Goal: Complete application form: Complete application form

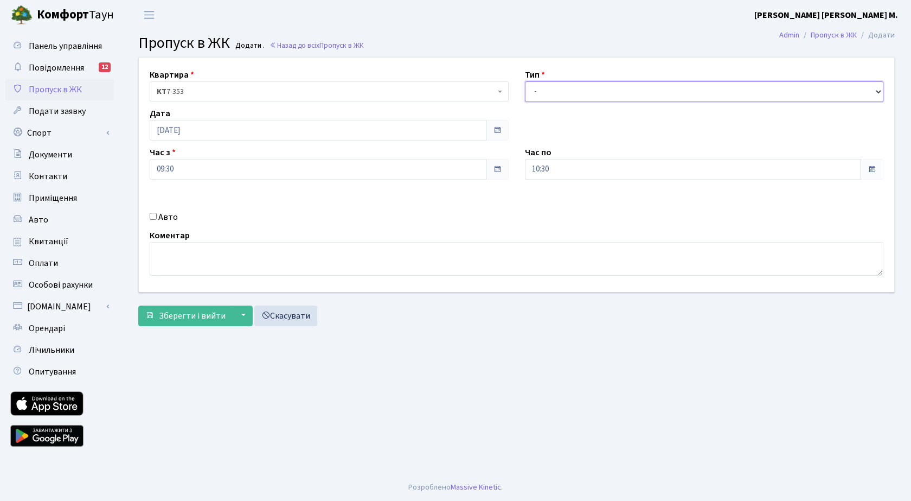
click at [576, 96] on select "- Доставка Таксі Гості Сервіс" at bounding box center [704, 91] width 359 height 21
click at [525, 81] on select "- Доставка Таксі Гості Сервіс" at bounding box center [704, 91] width 359 height 21
click at [585, 93] on select "- Доставка Таксі Гості Сервіс" at bounding box center [704, 91] width 359 height 21
select select "3"
click at [525, 81] on select "- Доставка Таксі Гості Сервіс" at bounding box center [704, 91] width 359 height 21
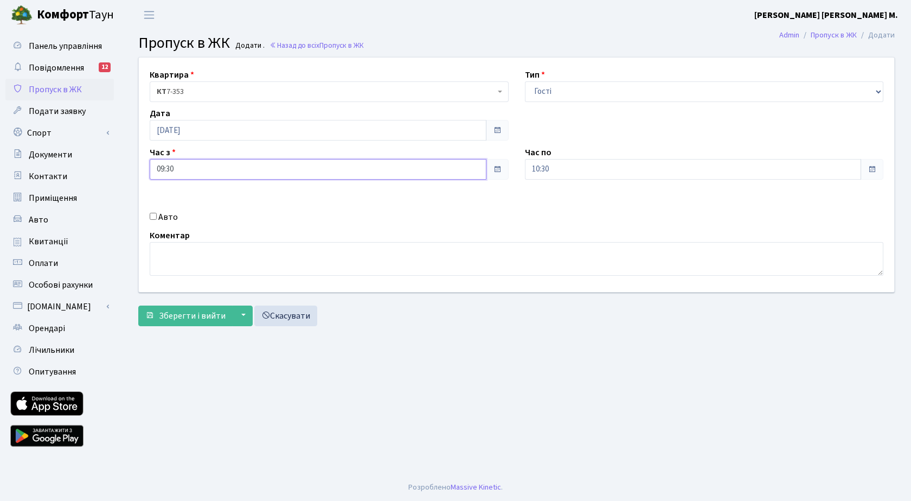
click at [226, 174] on input "09:30" at bounding box center [318, 169] width 337 height 21
click at [175, 202] on icon at bounding box center [179, 206] width 29 height 29
type input "11:30"
click at [576, 174] on input "10:30" at bounding box center [693, 169] width 337 height 21
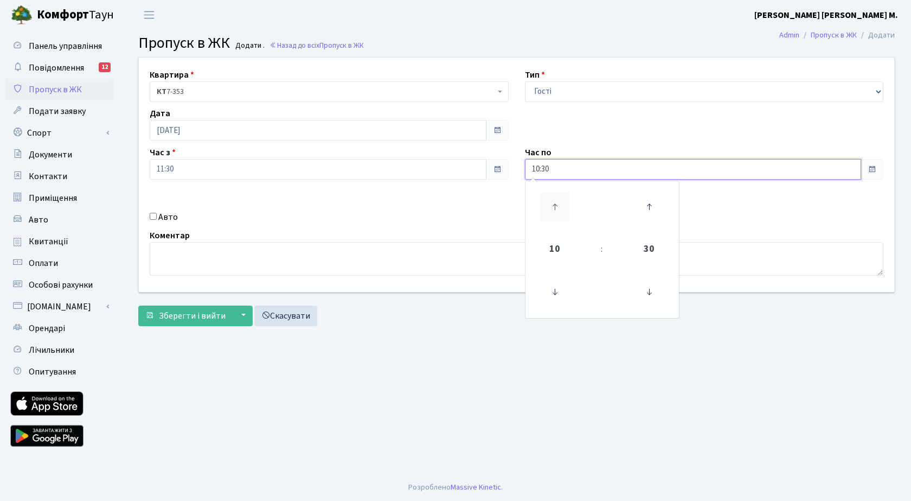
click at [554, 210] on icon at bounding box center [554, 206] width 29 height 29
type input "13:30"
click at [183, 314] on span "Зберегти і вийти" at bounding box center [192, 316] width 67 height 12
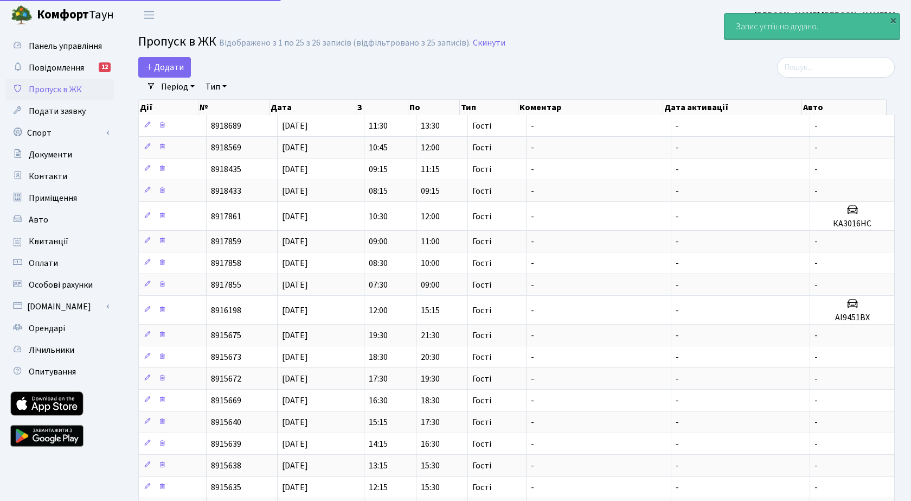
select select "25"
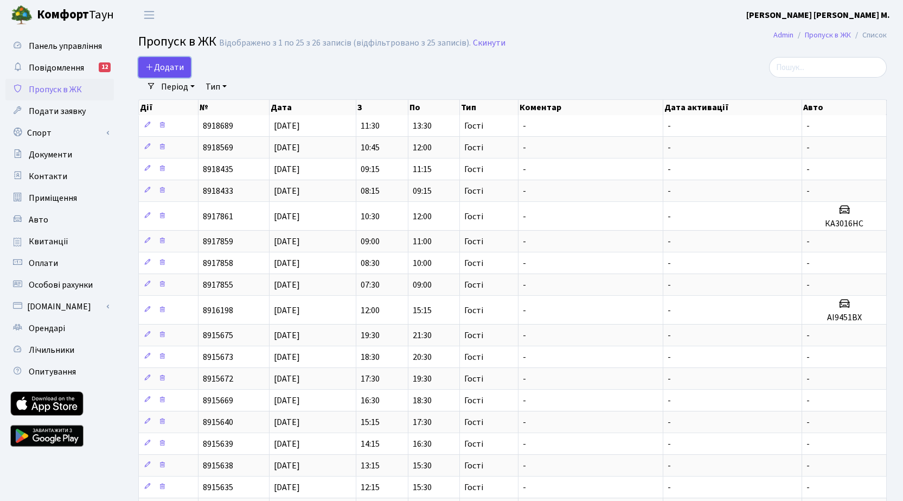
click at [171, 67] on span "Додати" at bounding box center [164, 67] width 39 height 12
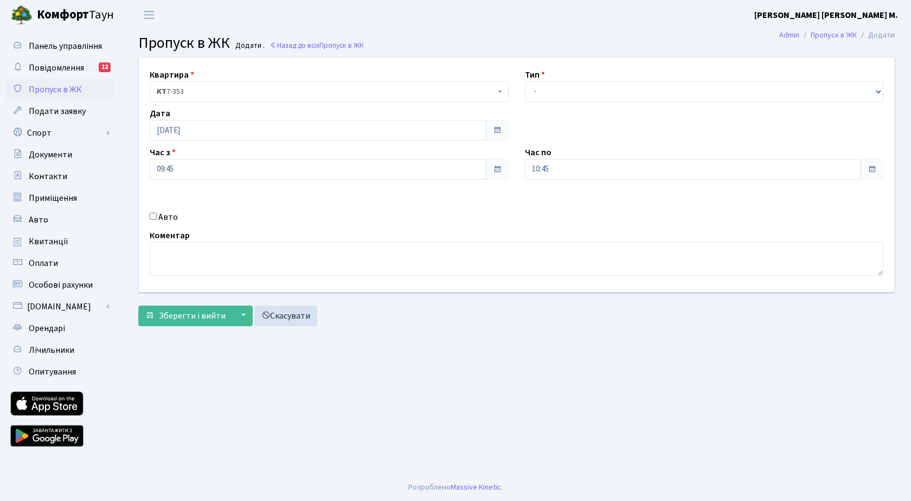
click at [172, 216] on label "Авто" at bounding box center [168, 216] width 20 height 13
click at [157, 216] on input "Авто" at bounding box center [153, 216] width 7 height 7
checkbox input "true"
click at [556, 212] on input "text" at bounding box center [704, 207] width 359 height 21
paste input "АА2562YА"
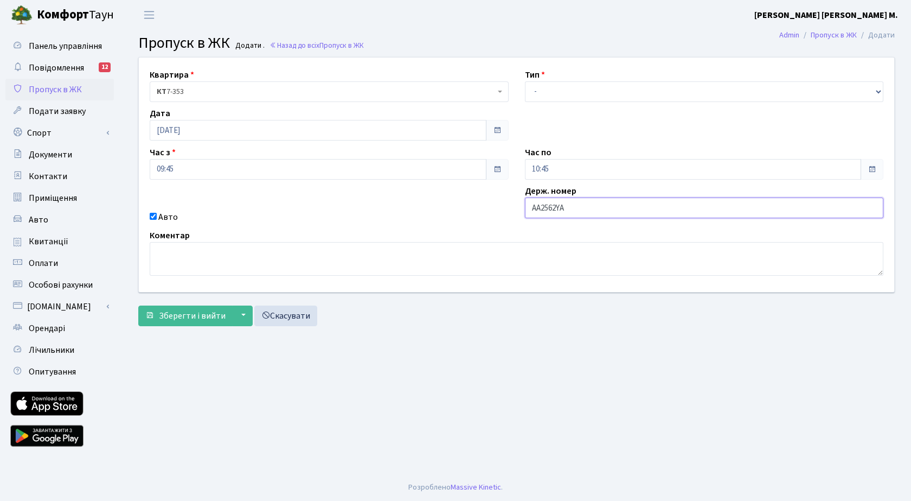
type input "АА2562YА"
click at [257, 173] on input "09:45" at bounding box center [318, 169] width 337 height 21
click at [186, 205] on icon at bounding box center [179, 206] width 29 height 29
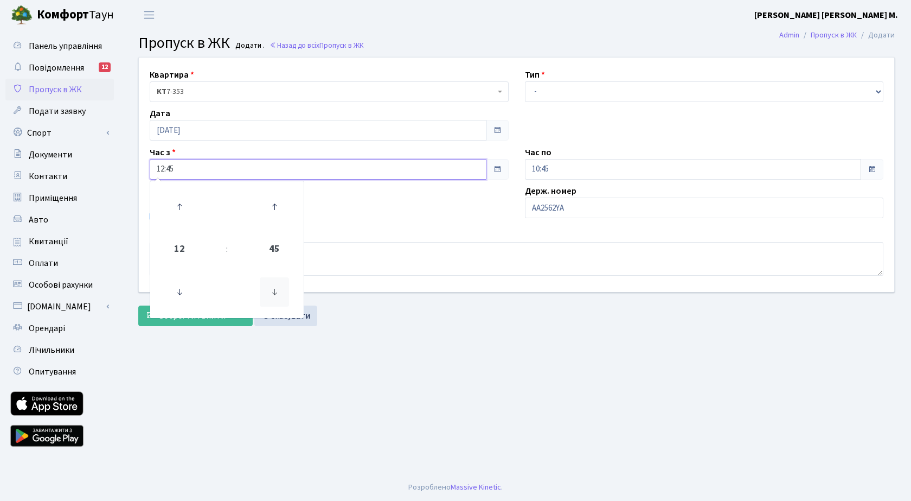
click at [278, 293] on icon at bounding box center [274, 291] width 29 height 29
type input "12:30"
click at [563, 169] on input "10:45" at bounding box center [693, 169] width 337 height 21
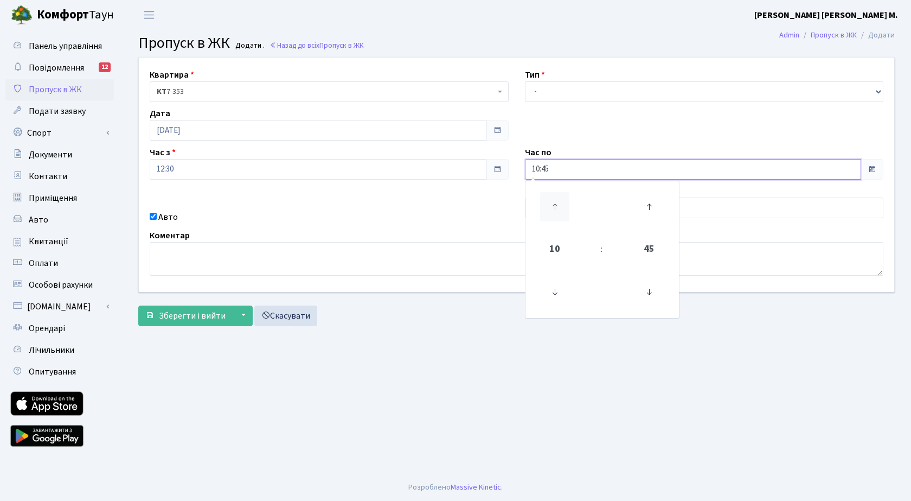
click at [556, 197] on icon at bounding box center [554, 206] width 29 height 29
click at [554, 197] on icon at bounding box center [554, 206] width 29 height 29
type input "13:45"
click at [391, 229] on div "Коментар" at bounding box center [517, 252] width 750 height 47
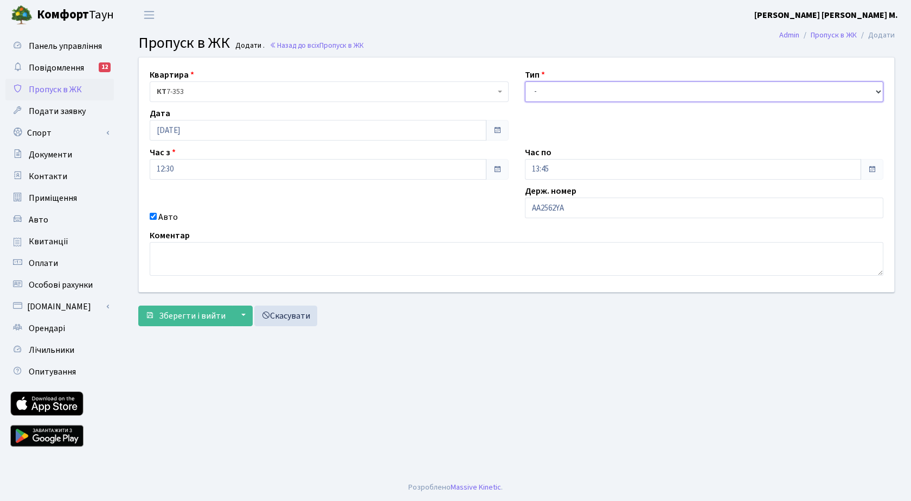
click at [535, 91] on select "- Доставка Таксі Гості Сервіс" at bounding box center [704, 91] width 359 height 21
select select "3"
click at [525, 81] on select "- Доставка Таксі Гості Сервіс" at bounding box center [704, 91] width 359 height 21
click at [174, 320] on span "Зберегти і вийти" at bounding box center [192, 316] width 67 height 12
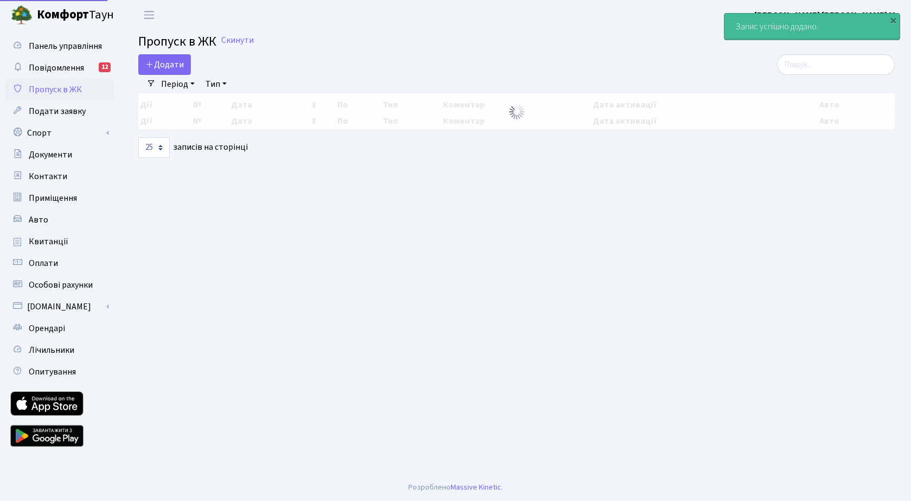
select select "25"
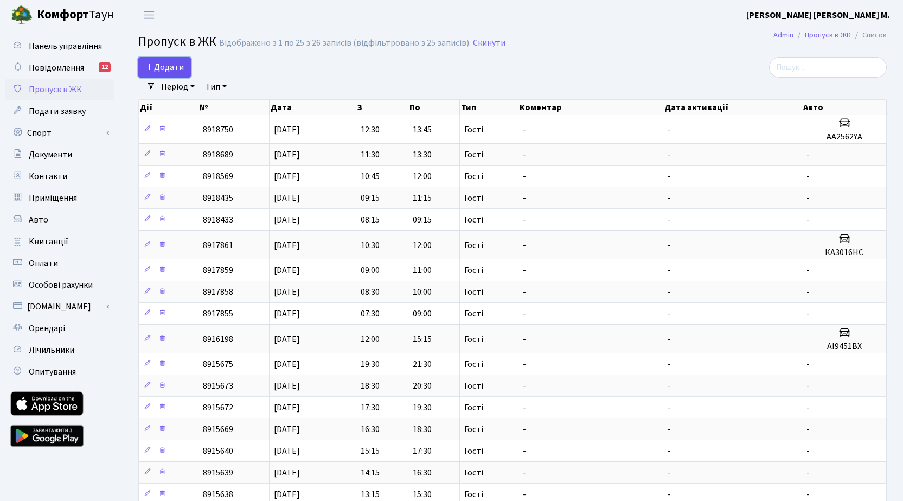
click at [171, 66] on span "Додати" at bounding box center [164, 67] width 39 height 12
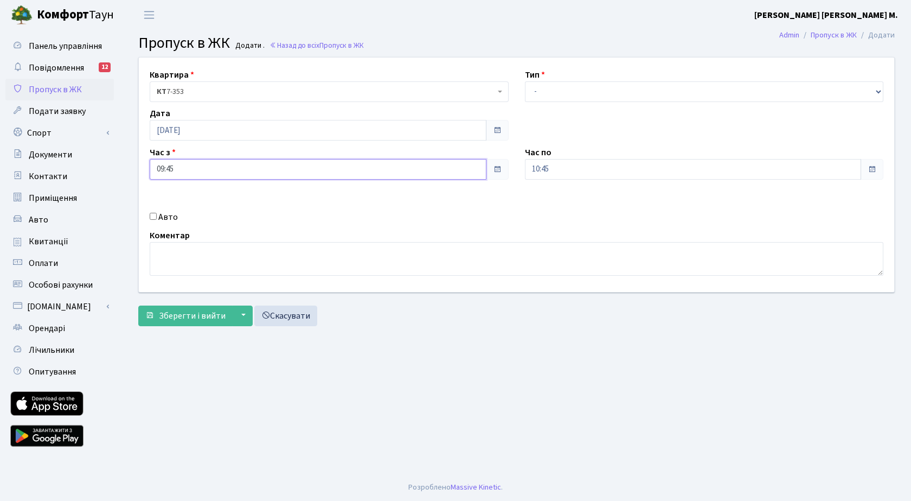
click at [187, 173] on input "09:45" at bounding box center [318, 169] width 337 height 21
click at [181, 203] on icon at bounding box center [179, 206] width 29 height 29
type input "11:45"
click at [582, 169] on input "10:45" at bounding box center [693, 169] width 337 height 21
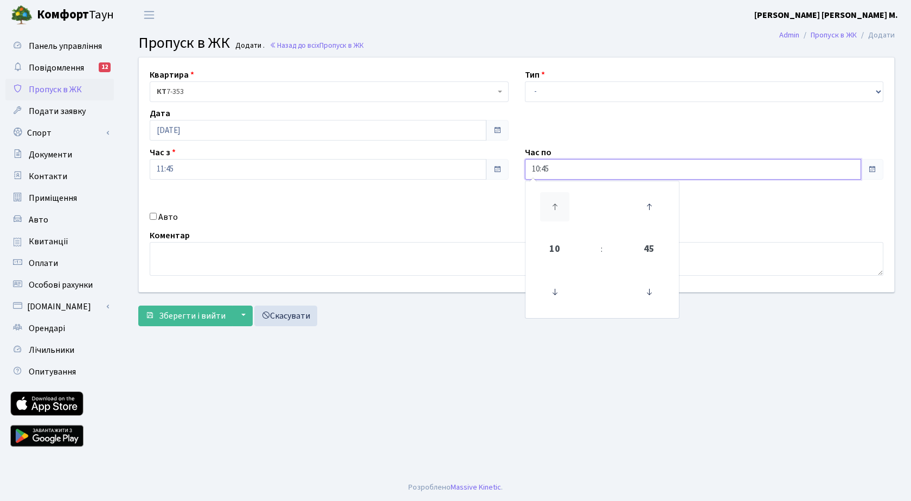
click at [552, 202] on icon at bounding box center [554, 206] width 29 height 29
type input "13:45"
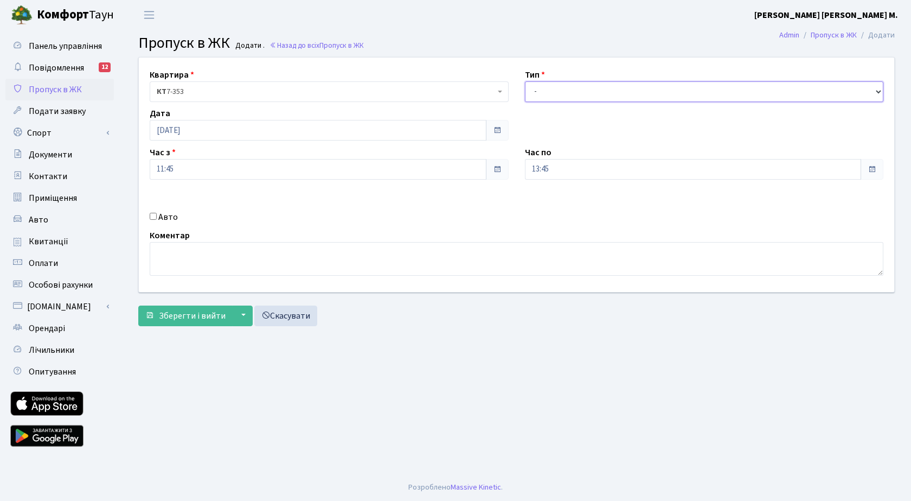
click at [548, 90] on select "- Доставка Таксі Гості Сервіс" at bounding box center [704, 91] width 359 height 21
select select "3"
click at [525, 81] on select "- Доставка Таксі Гості Сервіс" at bounding box center [704, 91] width 359 height 21
click at [189, 313] on span "Зберегти і вийти" at bounding box center [192, 316] width 67 height 12
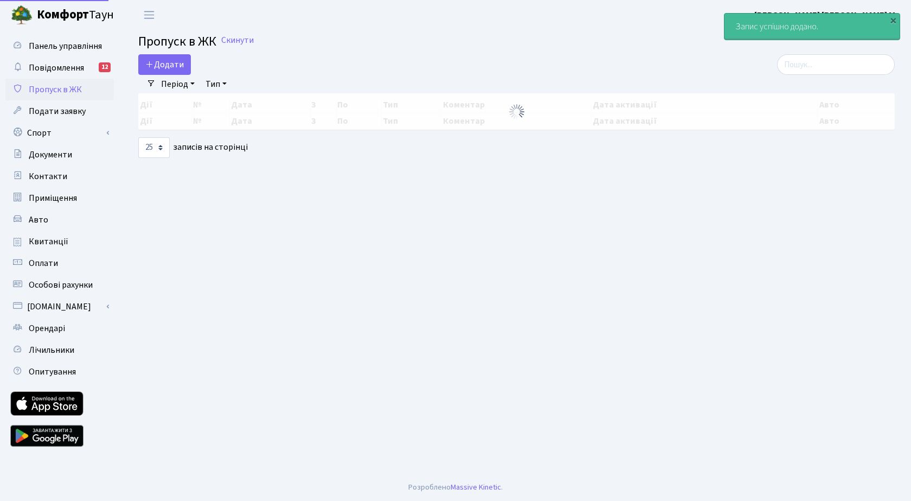
select select "25"
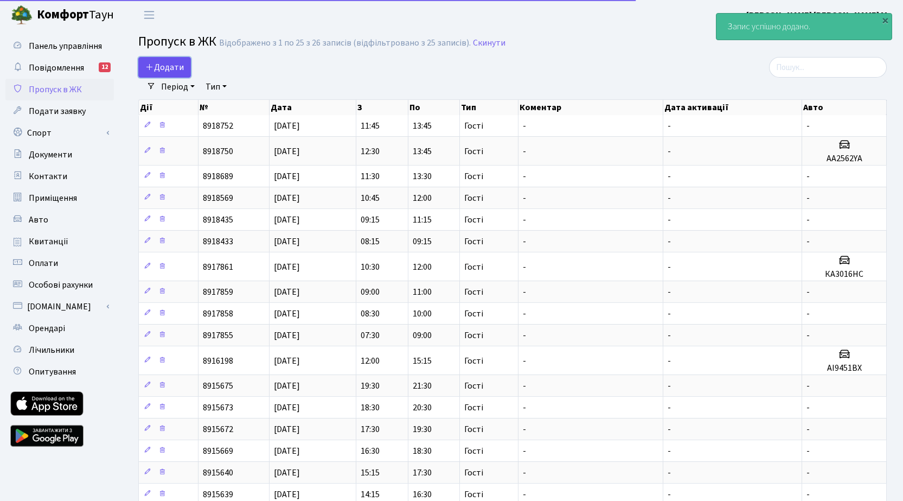
click at [170, 65] on span "Додати" at bounding box center [164, 67] width 39 height 12
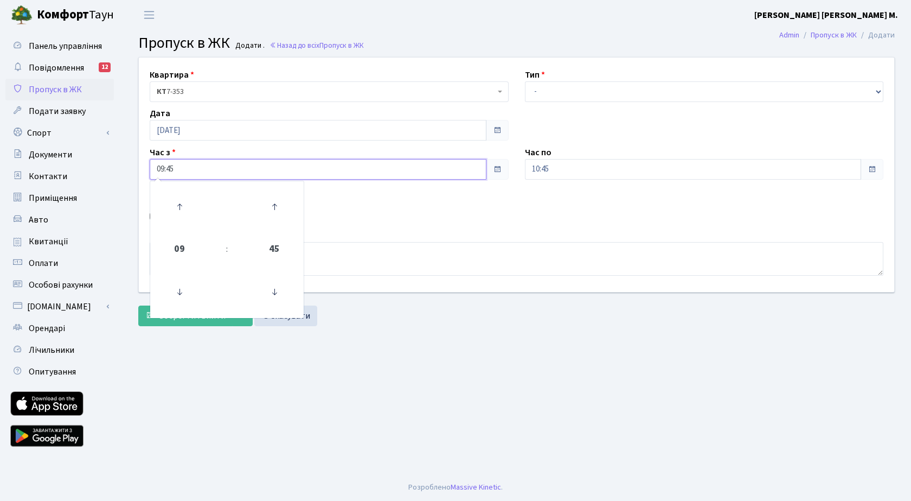
click at [201, 168] on input "09:45" at bounding box center [318, 169] width 337 height 21
click at [184, 205] on icon at bounding box center [179, 206] width 29 height 29
click at [184, 206] on icon at bounding box center [179, 206] width 29 height 29
click at [184, 205] on icon at bounding box center [179, 206] width 29 height 29
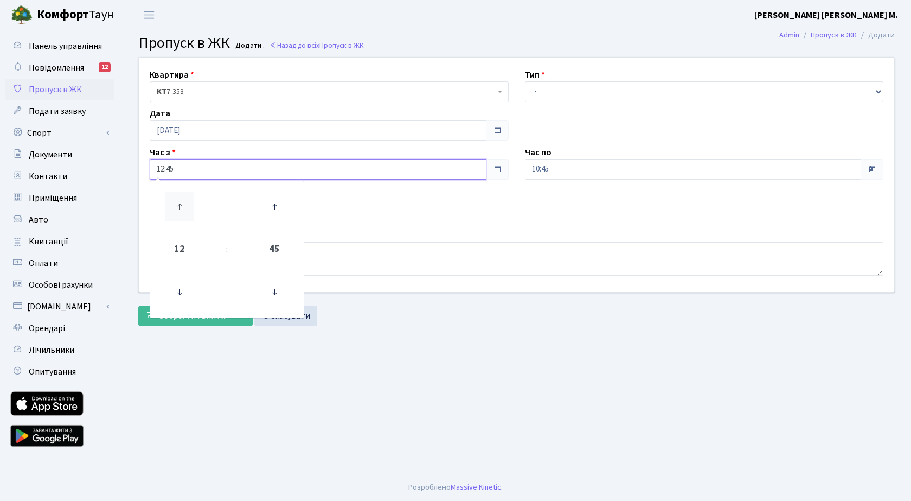
type input "13:45"
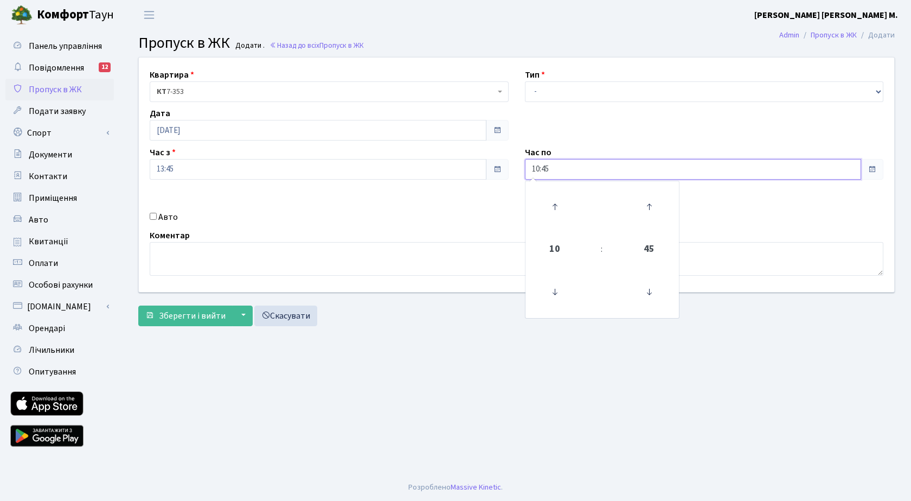
click at [589, 174] on input "10:45" at bounding box center [693, 169] width 337 height 21
click at [557, 203] on icon at bounding box center [554, 206] width 29 height 29
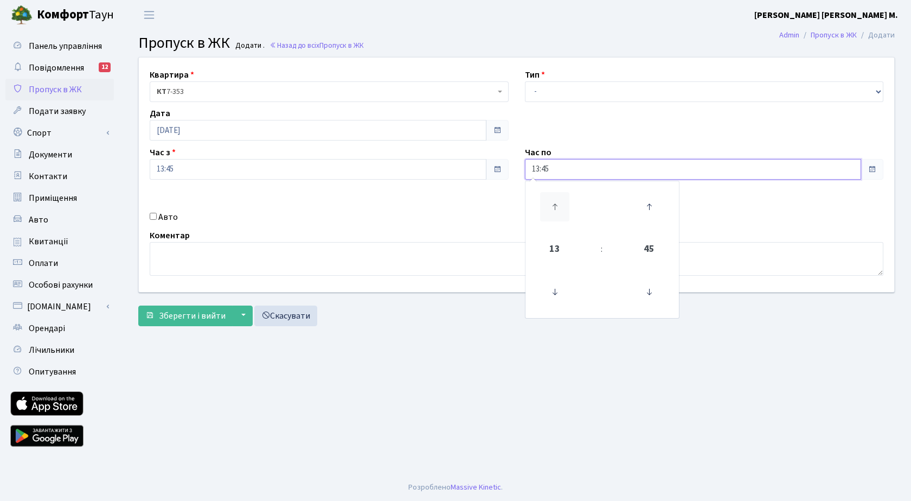
type input "14:45"
click at [557, 90] on select "- Доставка Таксі Гості Сервіс" at bounding box center [704, 91] width 359 height 21
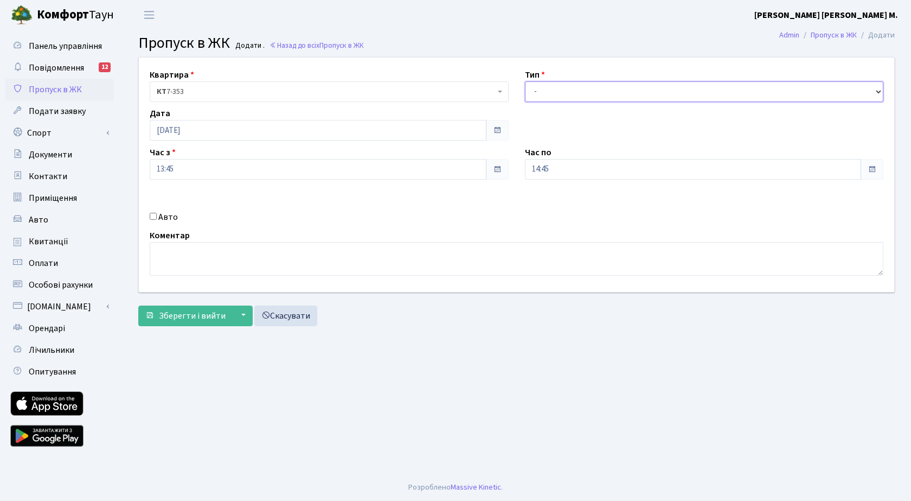
select select "3"
click at [525, 81] on select "- Доставка Таксі Гості Сервіс" at bounding box center [704, 91] width 359 height 21
click at [184, 310] on span "Зберегти і вийти" at bounding box center [192, 316] width 67 height 12
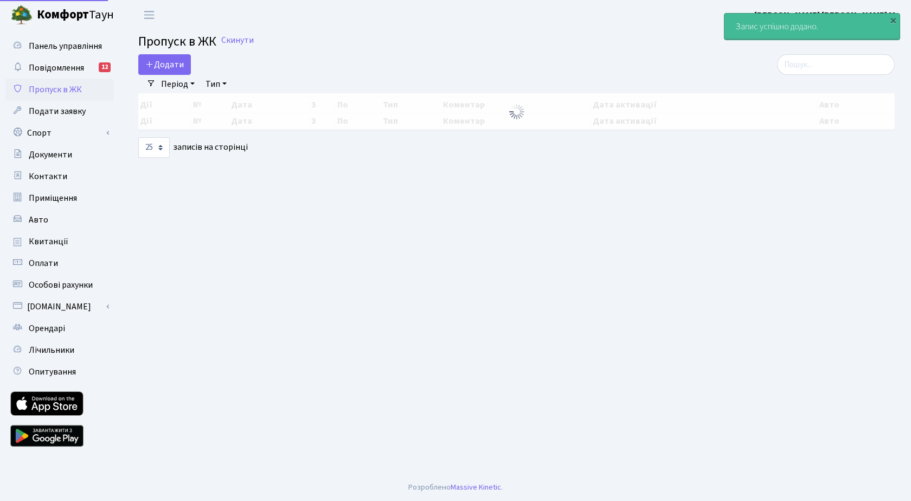
select select "25"
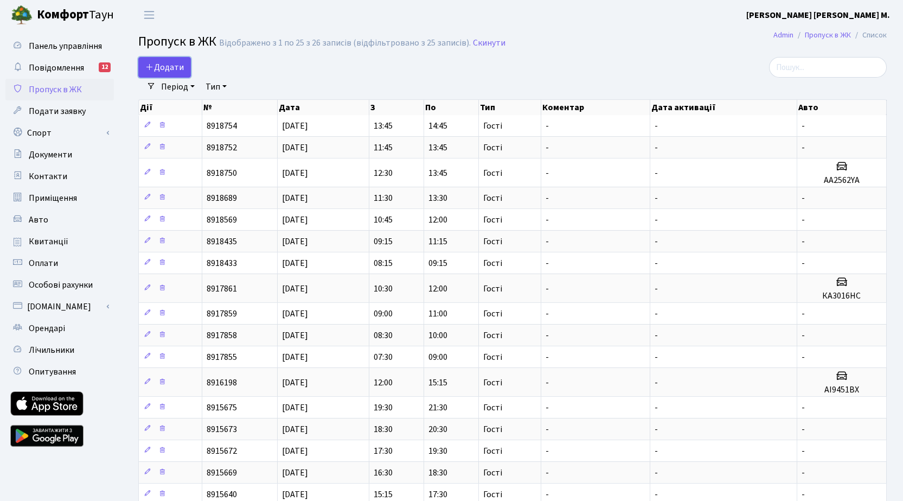
click at [162, 61] on span "Додати" at bounding box center [164, 67] width 39 height 12
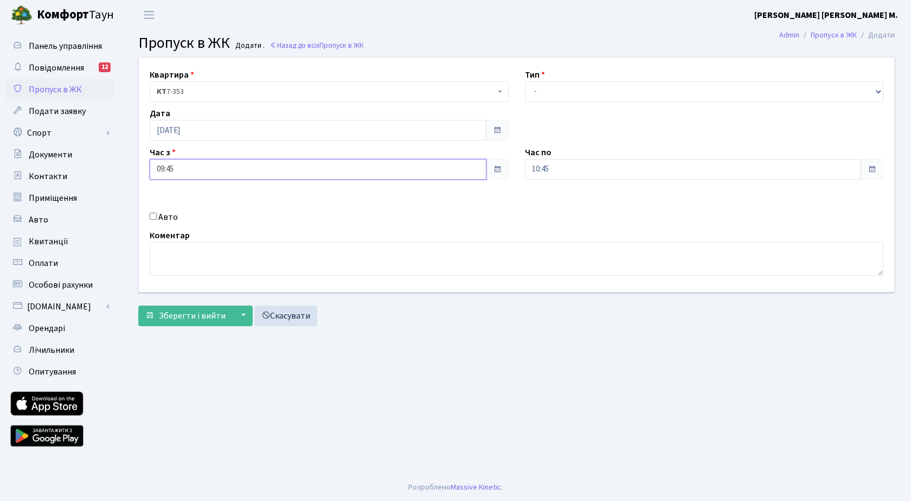
drag, startPoint x: 193, startPoint y: 169, endPoint x: 190, endPoint y: 180, distance: 11.2
click at [193, 170] on input "09:45" at bounding box center [318, 169] width 337 height 21
click at [177, 202] on icon at bounding box center [179, 206] width 29 height 29
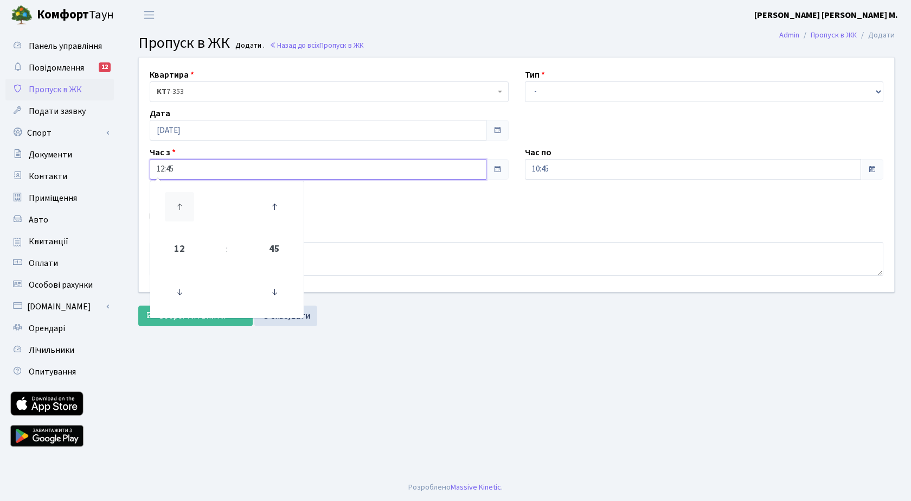
click at [177, 202] on icon at bounding box center [179, 206] width 29 height 29
type input "14:45"
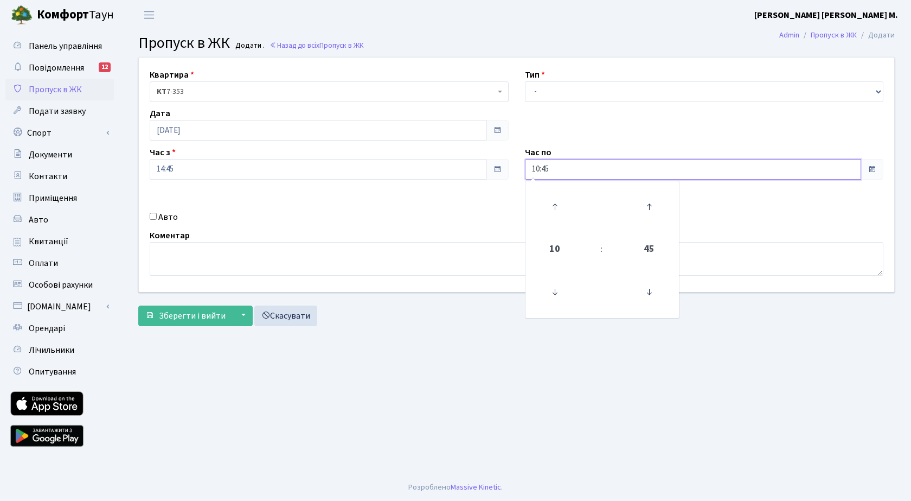
click at [573, 170] on input "10:45" at bounding box center [693, 169] width 337 height 21
click at [557, 206] on icon at bounding box center [554, 206] width 29 height 29
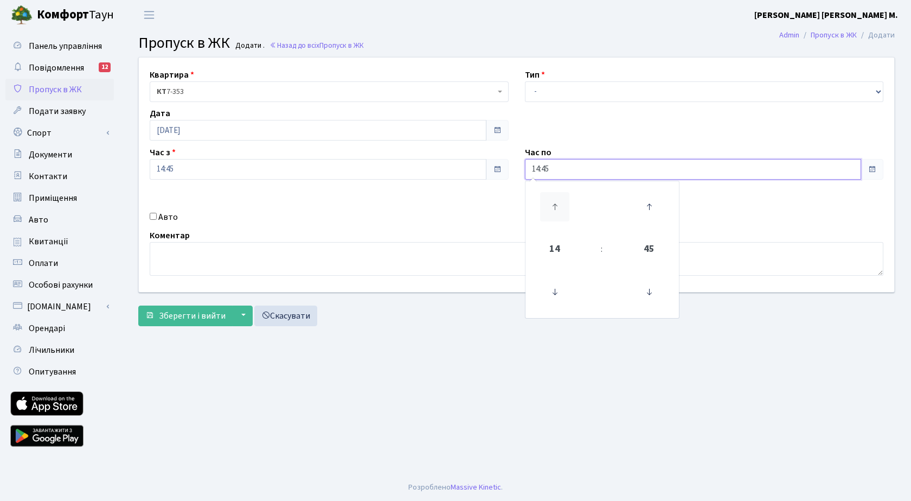
click at [557, 206] on icon at bounding box center [554, 206] width 29 height 29
type input "15:45"
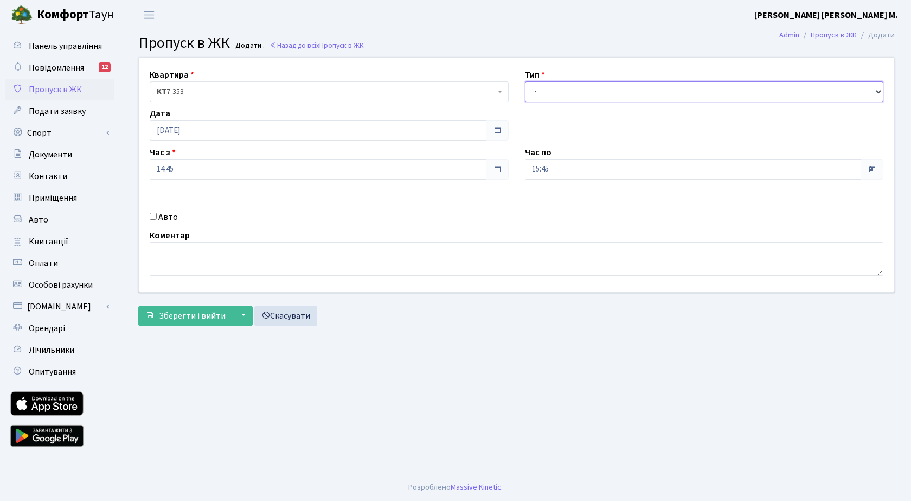
click at [569, 94] on select "- Доставка Таксі Гості Сервіс" at bounding box center [704, 91] width 359 height 21
select select "3"
click at [525, 81] on select "- Доставка Таксі Гості Сервіс" at bounding box center [704, 91] width 359 height 21
click at [177, 311] on span "Зберегти і вийти" at bounding box center [192, 316] width 67 height 12
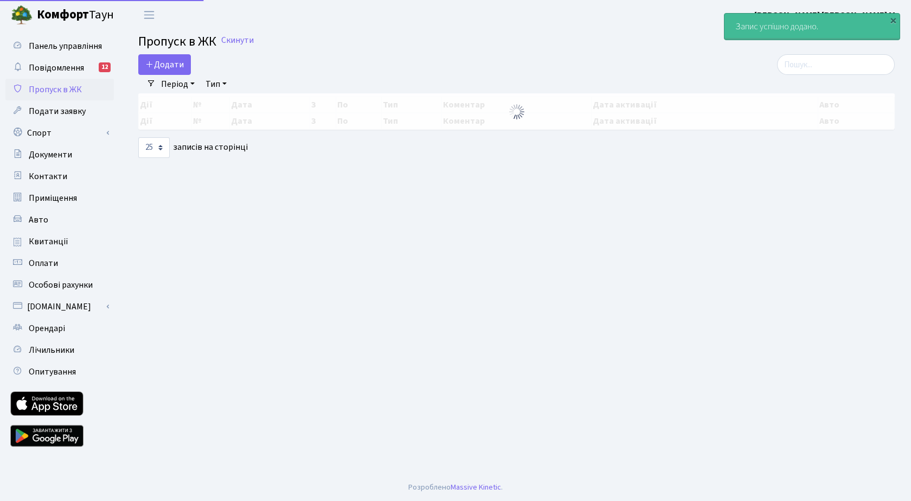
select select "25"
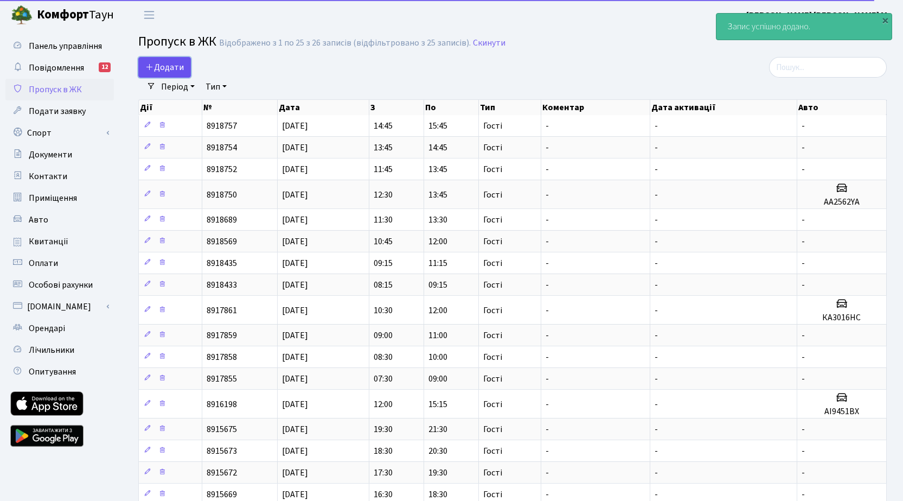
click at [177, 70] on span "Додати" at bounding box center [164, 67] width 39 height 12
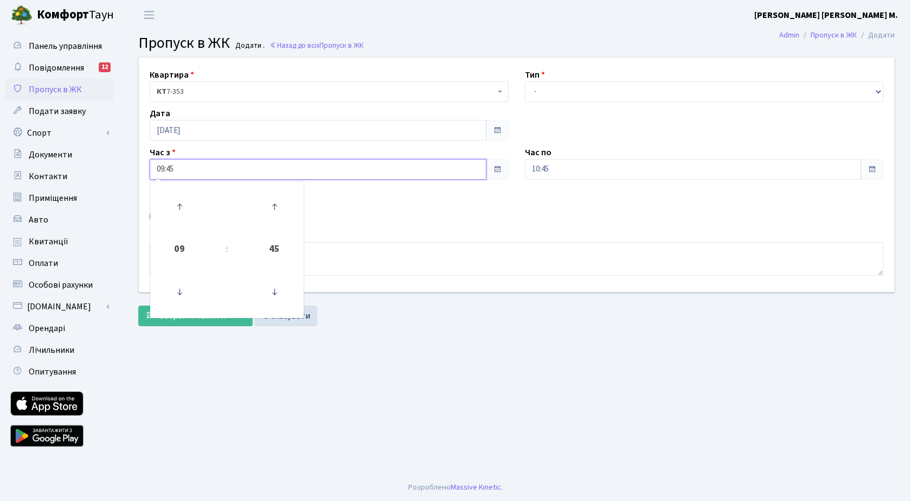
click at [239, 170] on input "09:45" at bounding box center [318, 169] width 337 height 21
click at [173, 200] on icon at bounding box center [179, 206] width 29 height 29
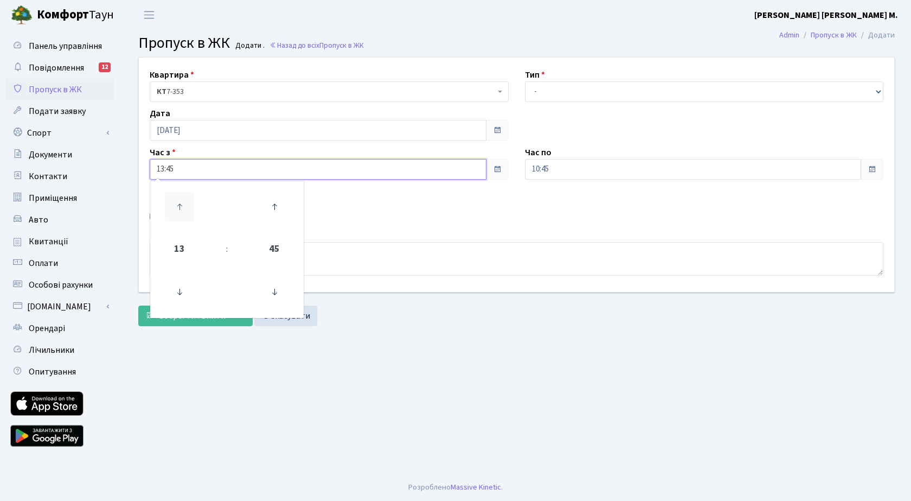
click at [172, 200] on icon at bounding box center [179, 206] width 29 height 29
click at [171, 197] on icon at bounding box center [179, 206] width 29 height 29
click at [171, 196] on icon at bounding box center [179, 206] width 29 height 29
click at [171, 197] on icon at bounding box center [179, 206] width 29 height 29
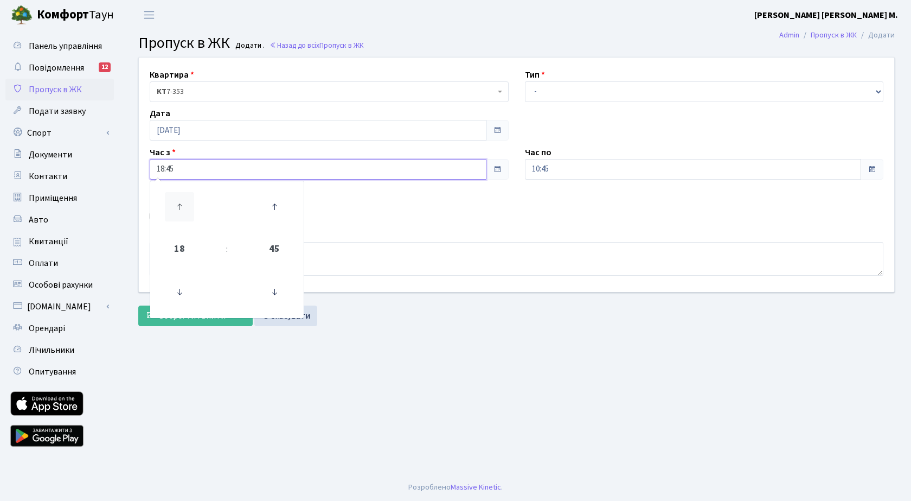
click at [171, 197] on icon at bounding box center [179, 206] width 29 height 29
click at [275, 291] on icon at bounding box center [274, 291] width 29 height 29
click at [176, 295] on icon at bounding box center [179, 291] width 29 height 29
type input "18:15"
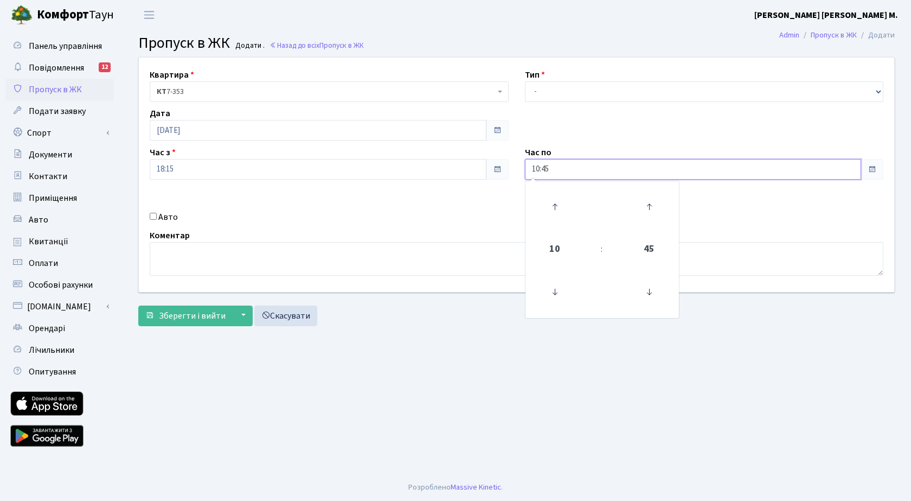
click at [563, 169] on input "10:45" at bounding box center [693, 169] width 337 height 21
click at [554, 201] on icon at bounding box center [554, 206] width 29 height 29
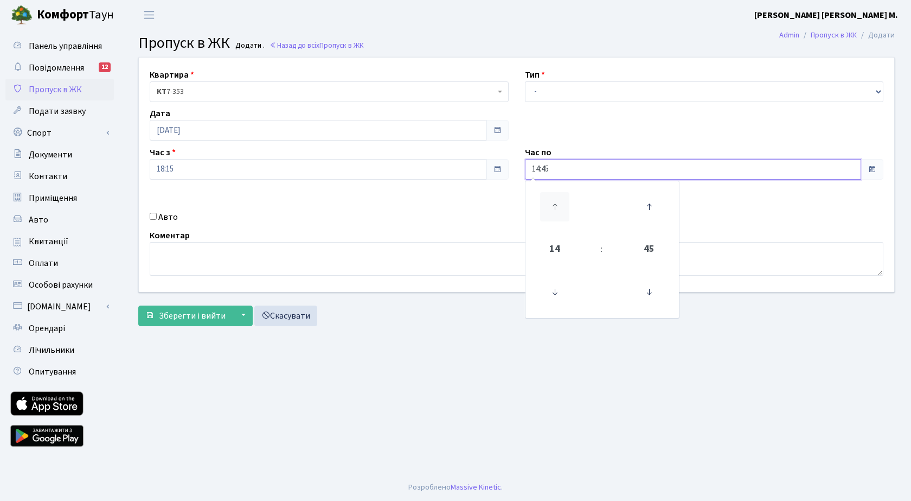
click at [554, 201] on icon at bounding box center [554, 206] width 29 height 29
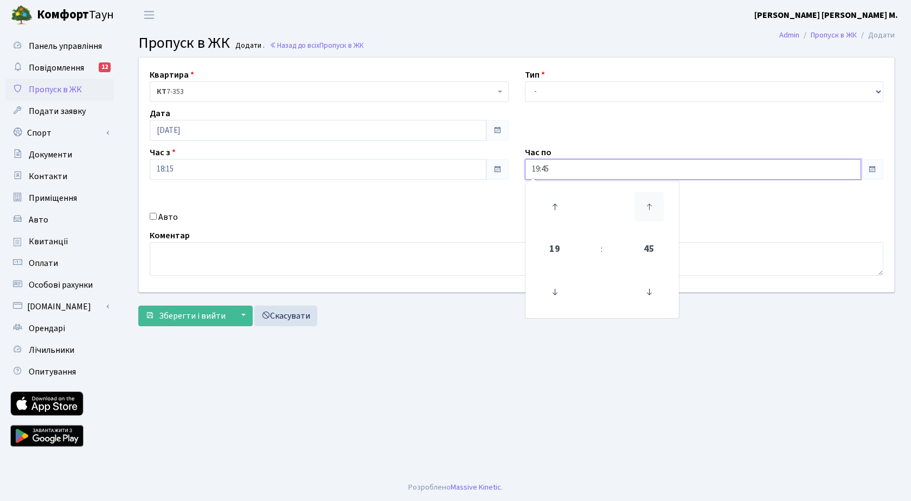
click at [654, 200] on icon at bounding box center [649, 206] width 29 height 29
type input "20:00"
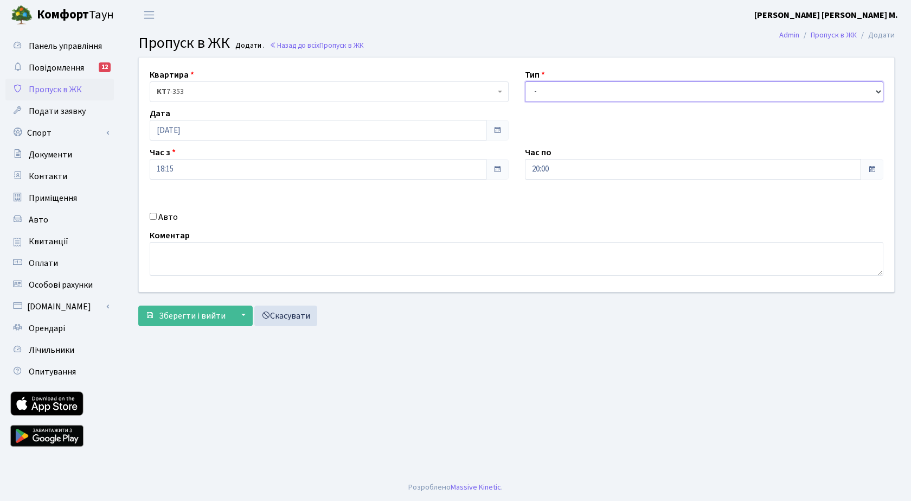
click at [571, 86] on select "- Доставка Таксі Гості Сервіс" at bounding box center [704, 91] width 359 height 21
select select "3"
click at [525, 81] on select "- Доставка Таксі Гості Сервіс" at bounding box center [704, 91] width 359 height 21
click at [152, 217] on input "Авто" at bounding box center [153, 216] width 7 height 7
checkbox input "true"
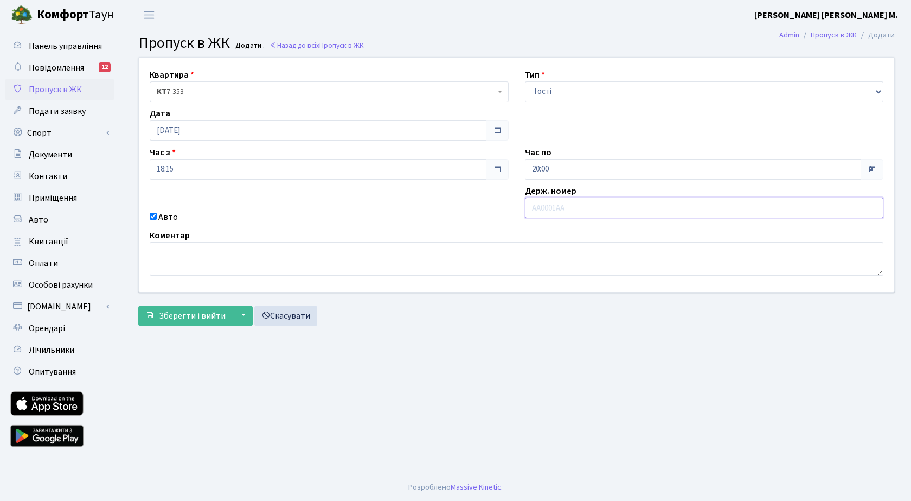
paste input "ка3239вв"
type input "ка3239вв"
click at [169, 320] on span "Зберегти і вийти" at bounding box center [192, 316] width 67 height 12
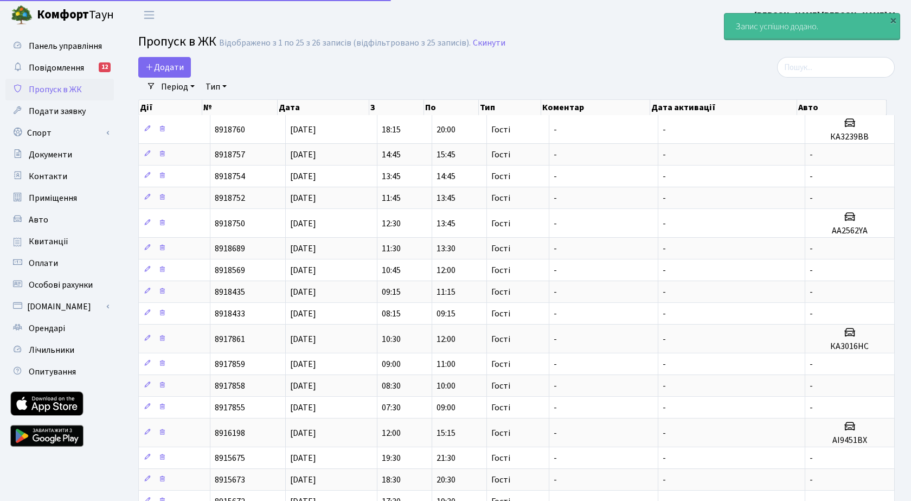
select select "25"
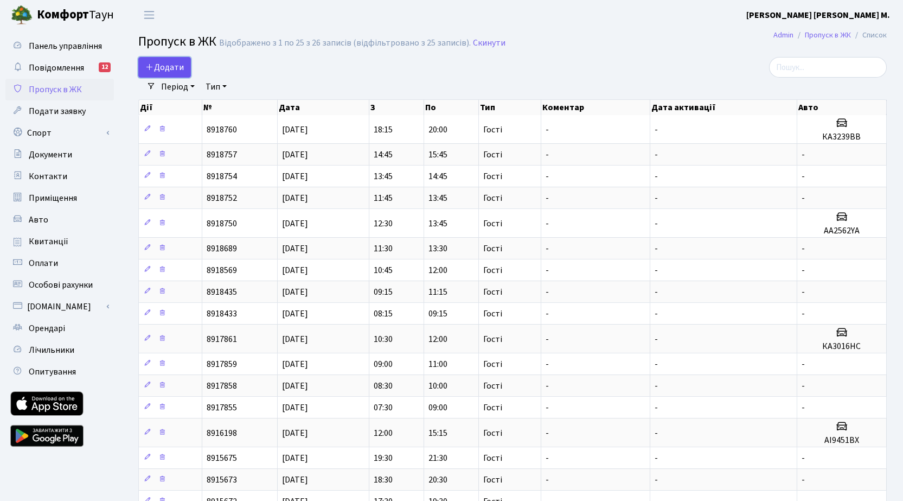
click at [173, 65] on span "Додати" at bounding box center [164, 67] width 39 height 12
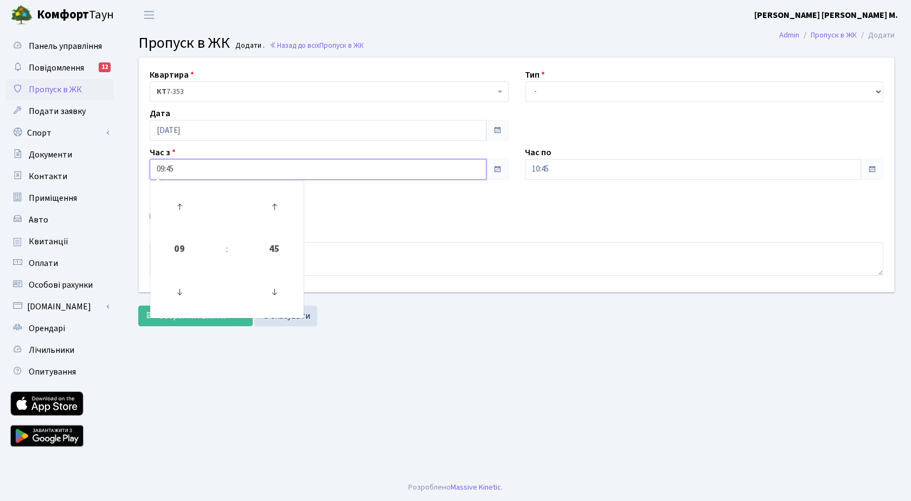
click at [221, 173] on input "09:45" at bounding box center [318, 169] width 337 height 21
click at [183, 202] on icon at bounding box center [179, 206] width 29 height 29
click at [183, 201] on icon at bounding box center [179, 206] width 29 height 29
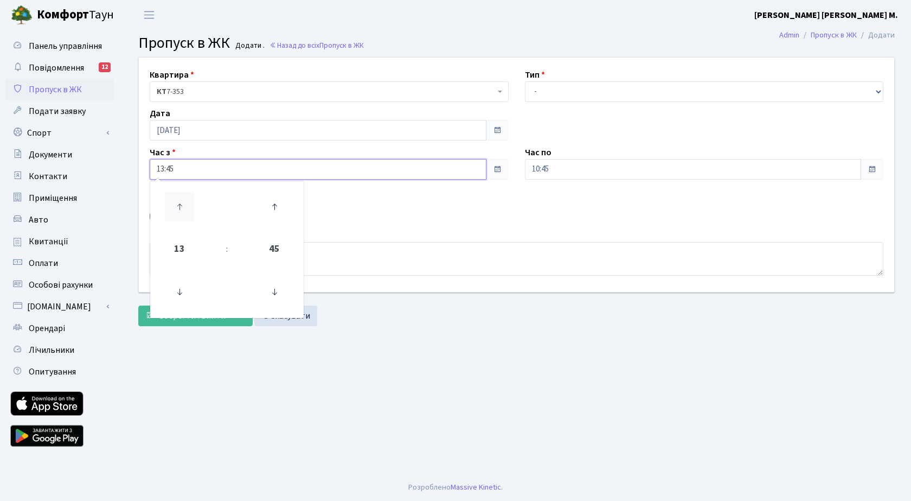
click at [183, 200] on icon at bounding box center [179, 206] width 29 height 29
click at [183, 202] on icon at bounding box center [179, 206] width 29 height 29
click at [183, 198] on icon at bounding box center [179, 206] width 29 height 29
drag, startPoint x: 183, startPoint y: 203, endPoint x: 188, endPoint y: 195, distance: 9.5
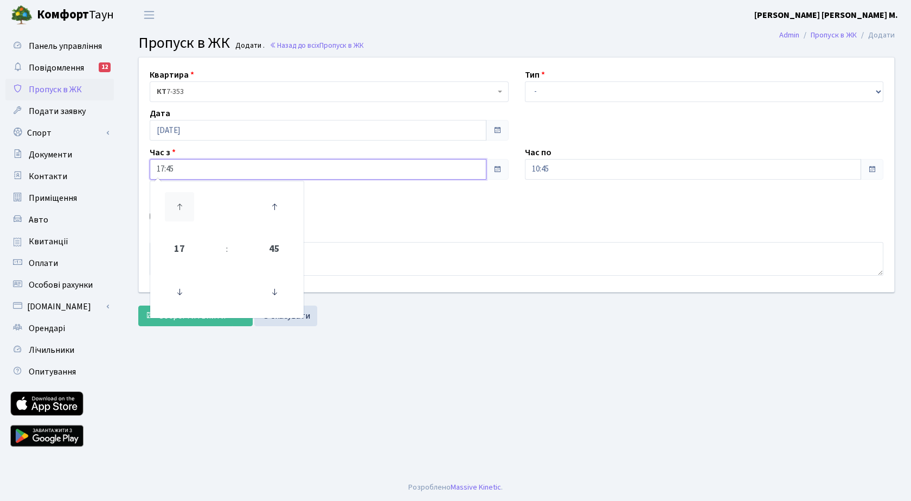
click at [185, 201] on icon at bounding box center [179, 206] width 29 height 29
click at [182, 206] on icon at bounding box center [179, 206] width 29 height 29
click at [273, 291] on icon at bounding box center [274, 291] width 29 height 29
type input "19:15"
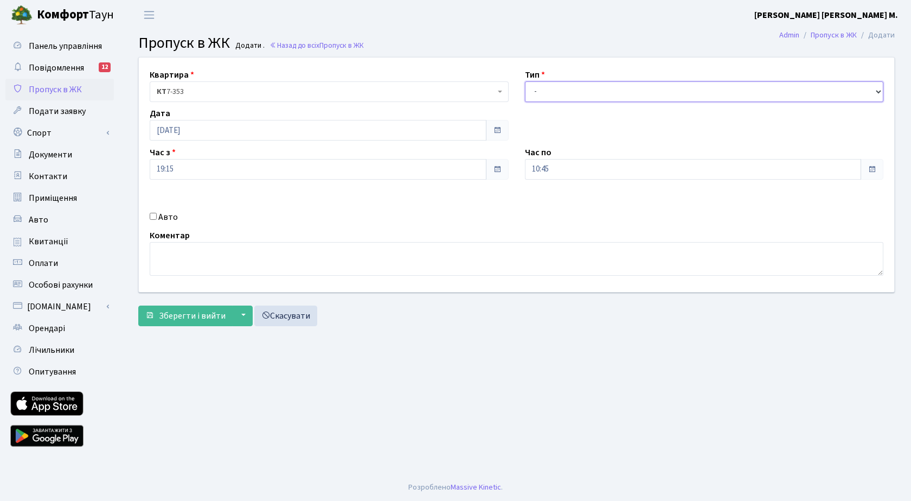
click at [567, 87] on select "- Доставка Таксі Гості Сервіс" at bounding box center [704, 91] width 359 height 21
select select "3"
click at [525, 81] on select "- Доставка Таксі Гості Сервіс" at bounding box center [704, 91] width 359 height 21
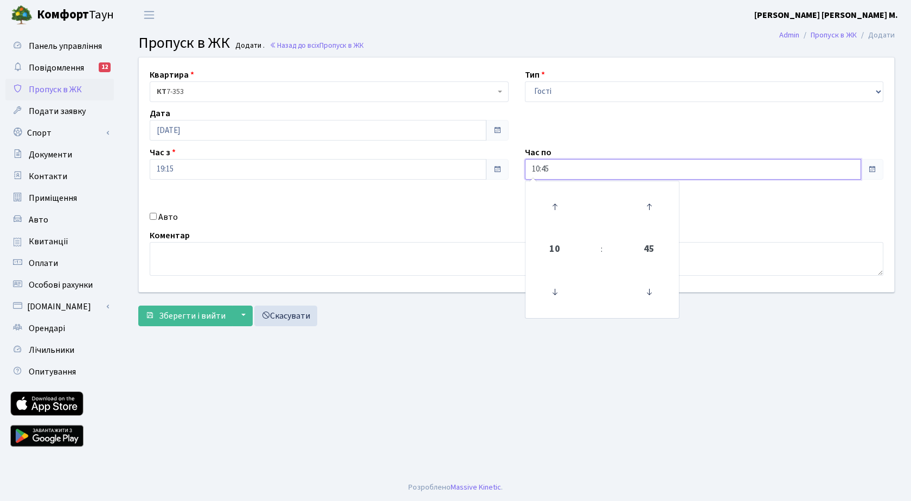
click at [571, 167] on input "10:45" at bounding box center [693, 169] width 337 height 21
click at [554, 201] on icon at bounding box center [554, 206] width 29 height 29
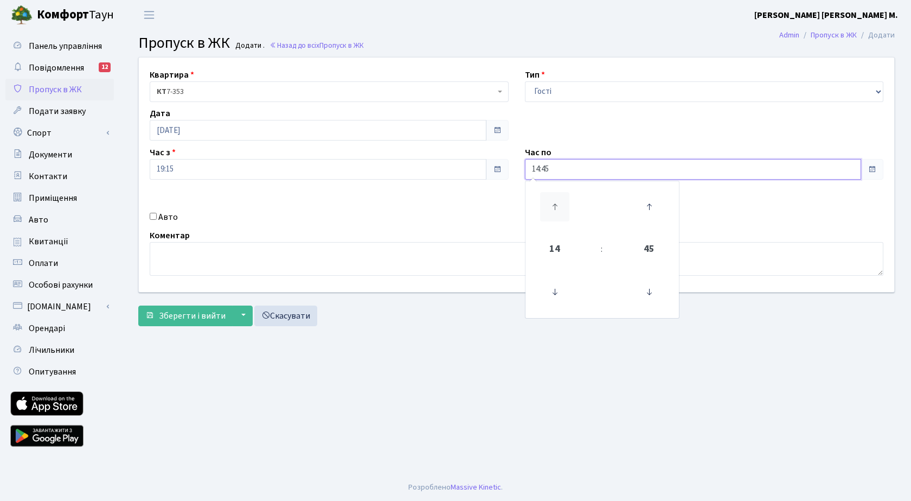
click at [554, 201] on icon at bounding box center [554, 206] width 29 height 29
click at [554, 202] on icon at bounding box center [554, 206] width 29 height 29
click at [554, 201] on icon at bounding box center [554, 206] width 29 height 29
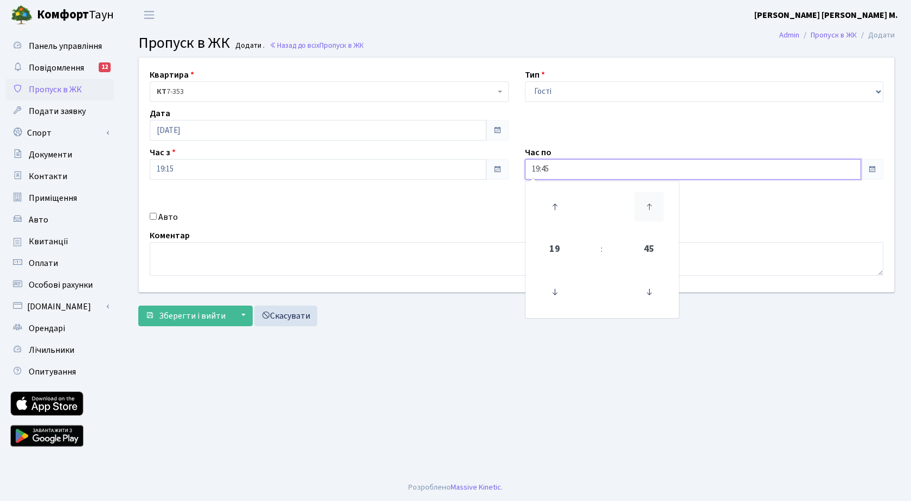
click at [649, 202] on icon at bounding box center [649, 206] width 29 height 29
type input "20:00"
click at [384, 216] on div "Авто" at bounding box center [329, 216] width 375 height 13
click at [155, 215] on input "Авто" at bounding box center [153, 216] width 7 height 7
checkbox input "true"
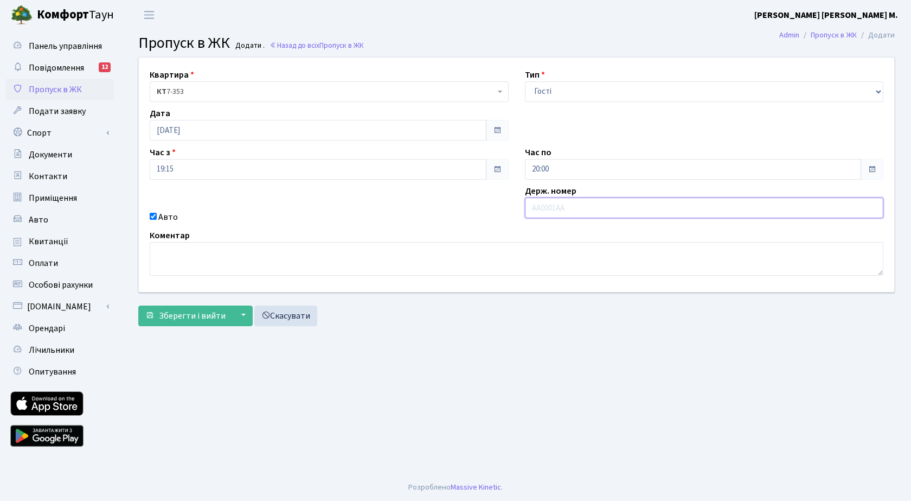
paste input "КА3139ІВ"
type input "КА3139ІВ"
click at [171, 314] on span "Зберегти і вийти" at bounding box center [192, 316] width 67 height 12
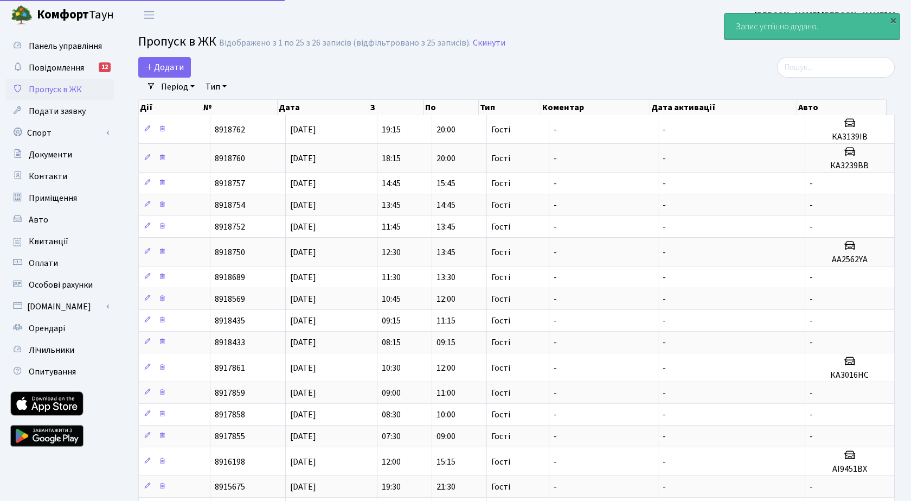
select select "25"
